Goal: Information Seeking & Learning: Learn about a topic

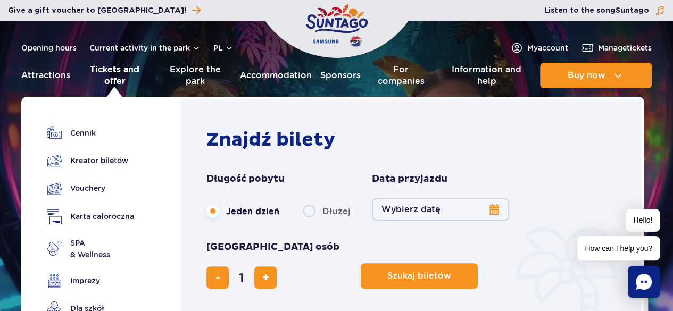
click at [114, 79] on font "Tickets and offer" at bounding box center [114, 75] width 49 height 22
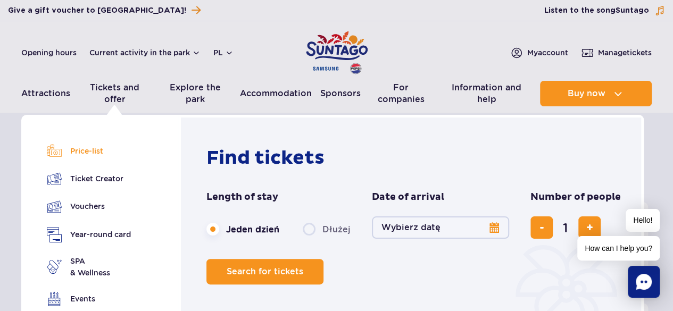
click at [89, 156] on font "Price-list" at bounding box center [86, 151] width 33 height 12
